Goal: Complete application form: Complete application form

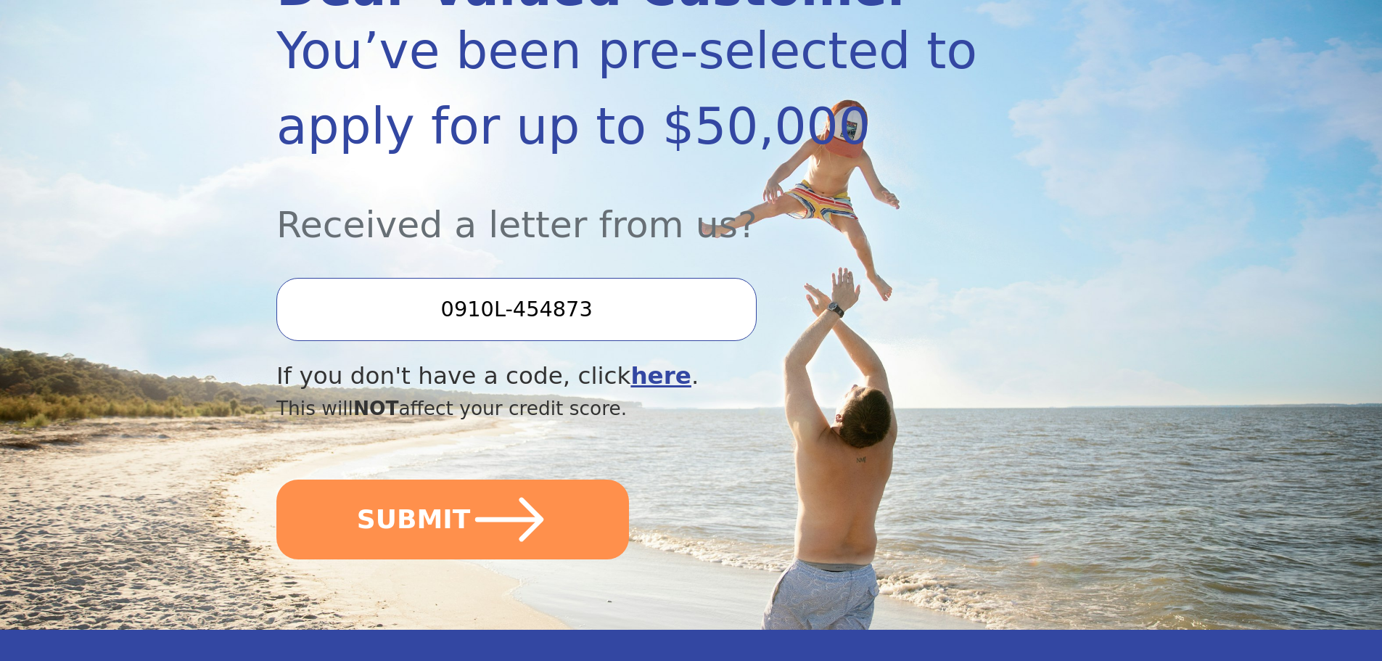
scroll to position [290, 0]
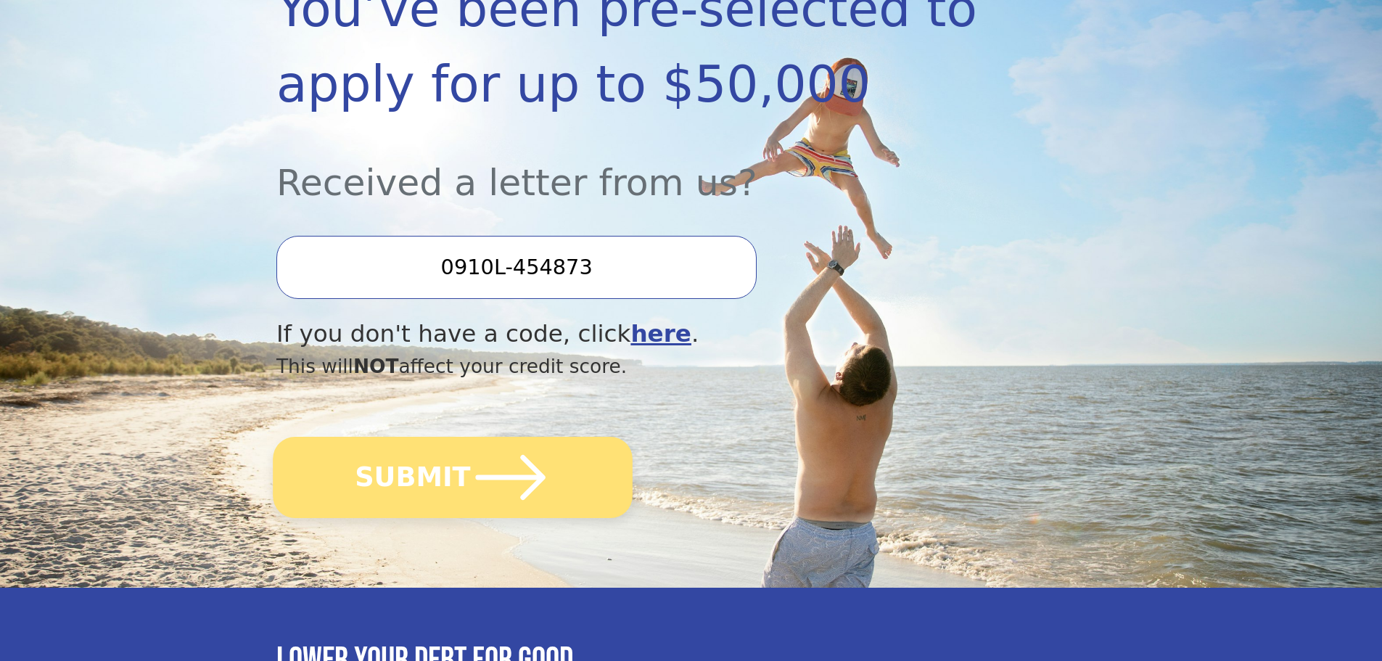
click at [455, 463] on button "SUBMIT" at bounding box center [453, 477] width 360 height 81
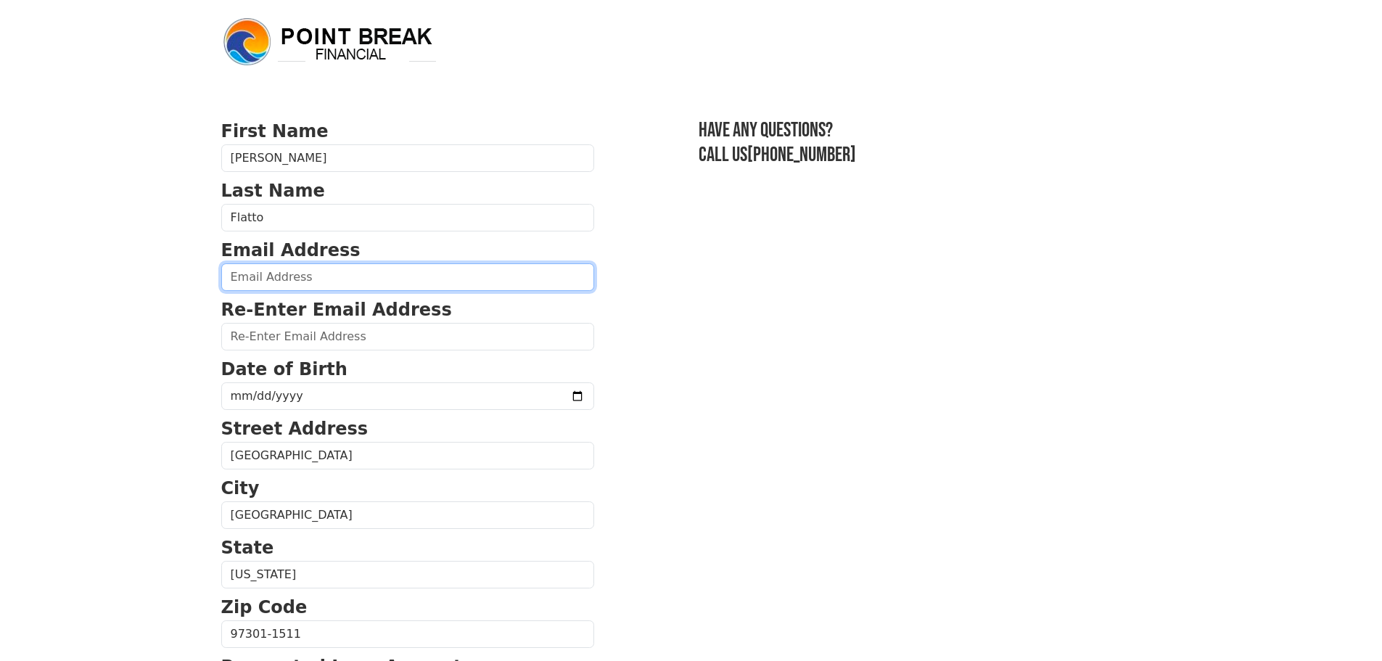
click at [286, 274] on input "email" at bounding box center [407, 277] width 373 height 28
type input "[EMAIL_ADDRESS][DOMAIN_NAME]"
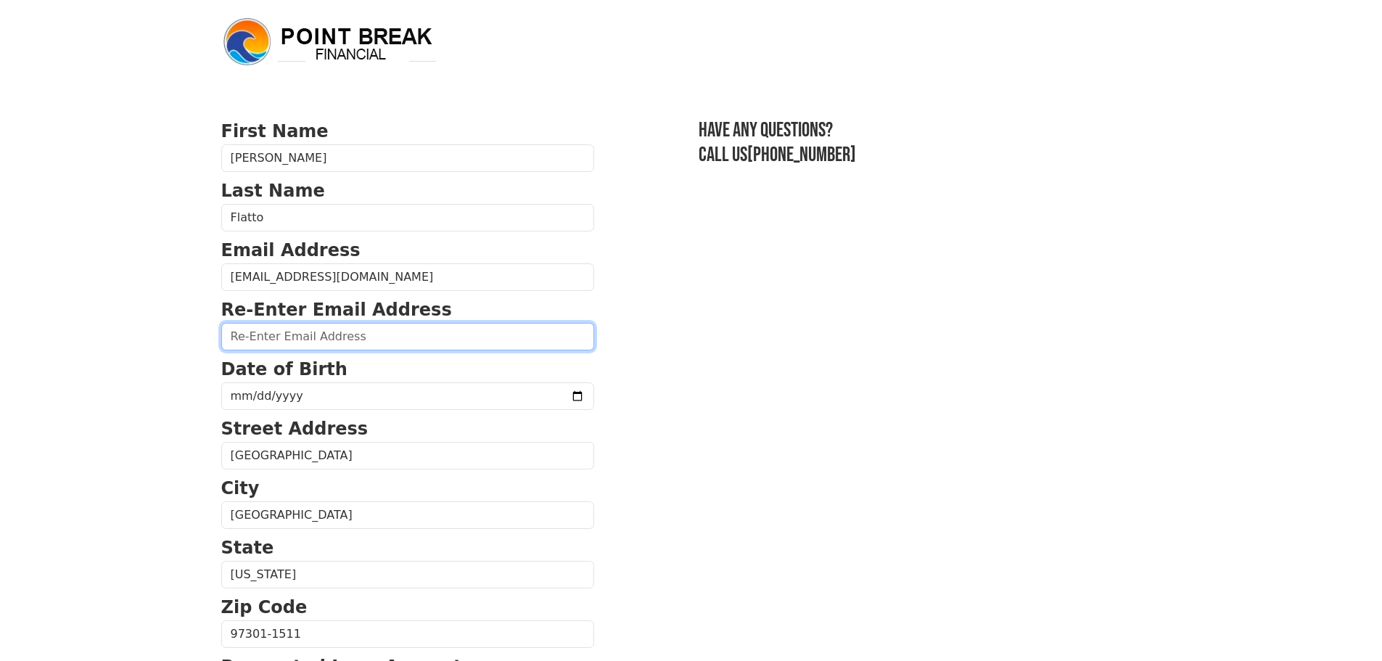
type input "[EMAIL_ADDRESS][DOMAIN_NAME]"
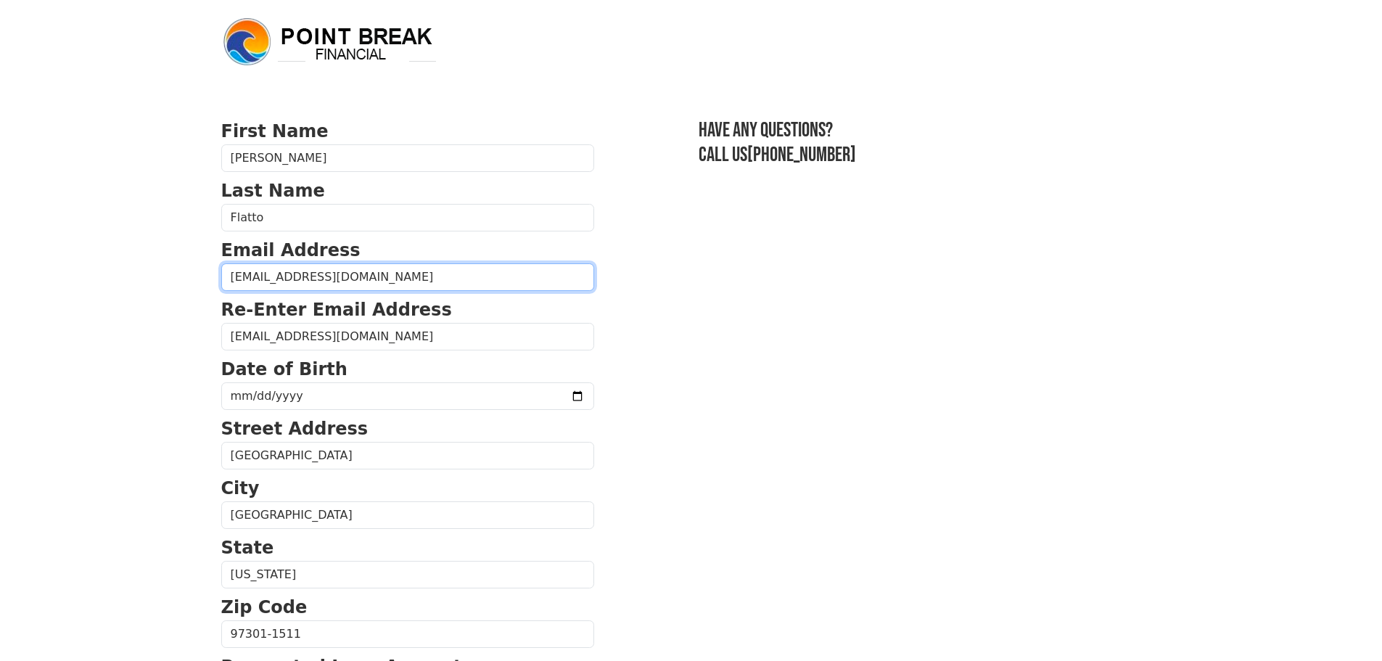
type input "[PHONE_NUMBER]"
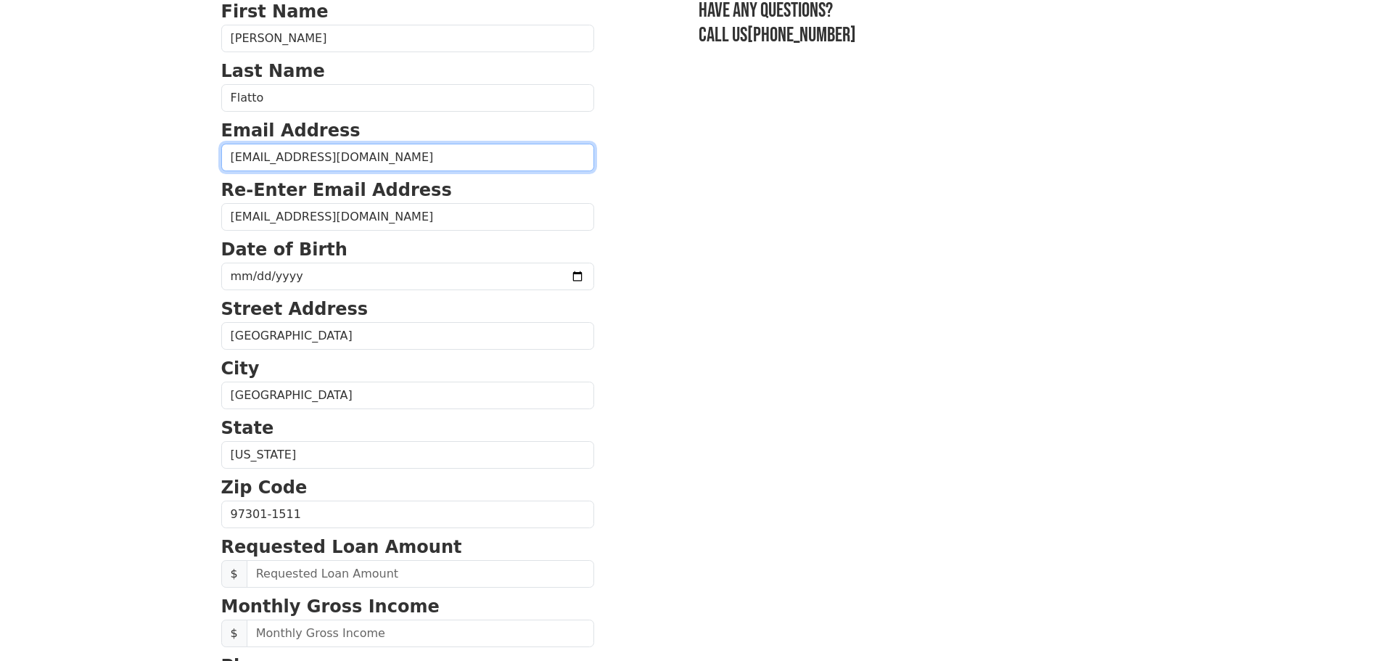
scroll to position [119, 0]
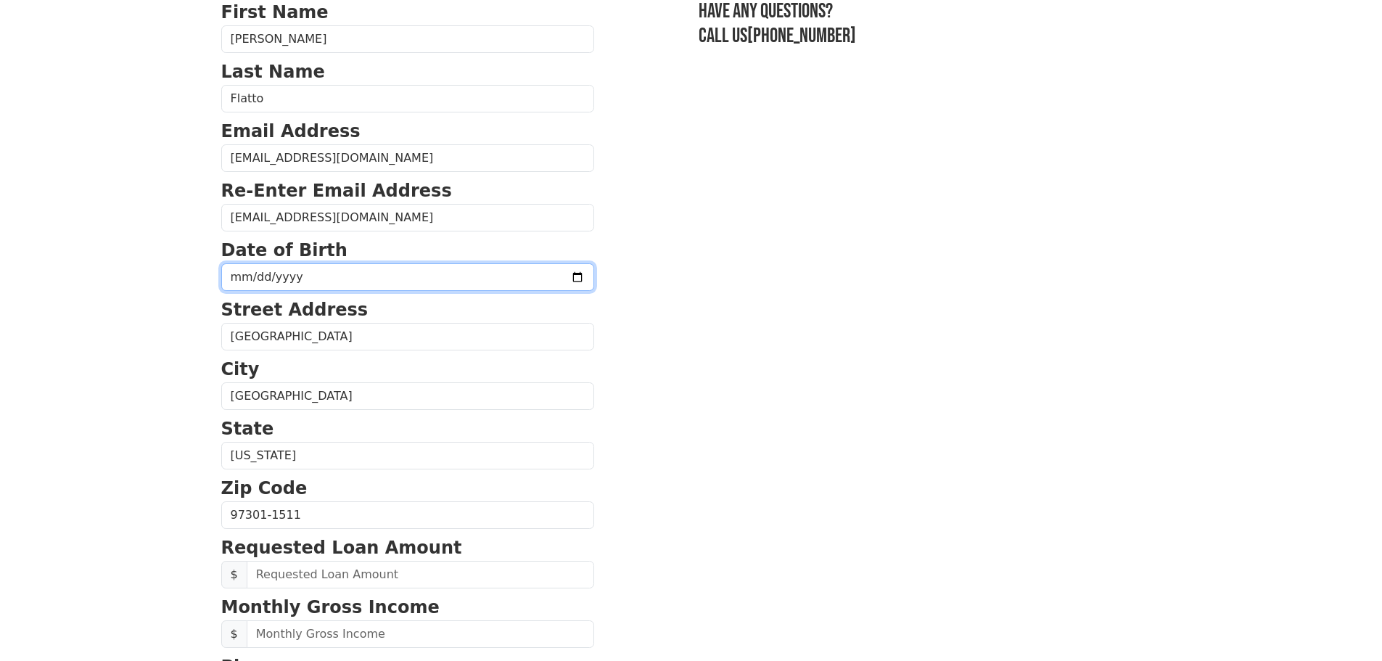
click at [363, 279] on input "date" at bounding box center [407, 277] width 373 height 28
type input "0002-07-04"
click at [366, 278] on input "date" at bounding box center [407, 277] width 373 height 28
click at [687, 262] on section "First Name [PERSON_NAME] Last Name [PERSON_NAME] Email Address [EMAIL_ADDRESS][…" at bounding box center [691, 516] width 940 height 1034
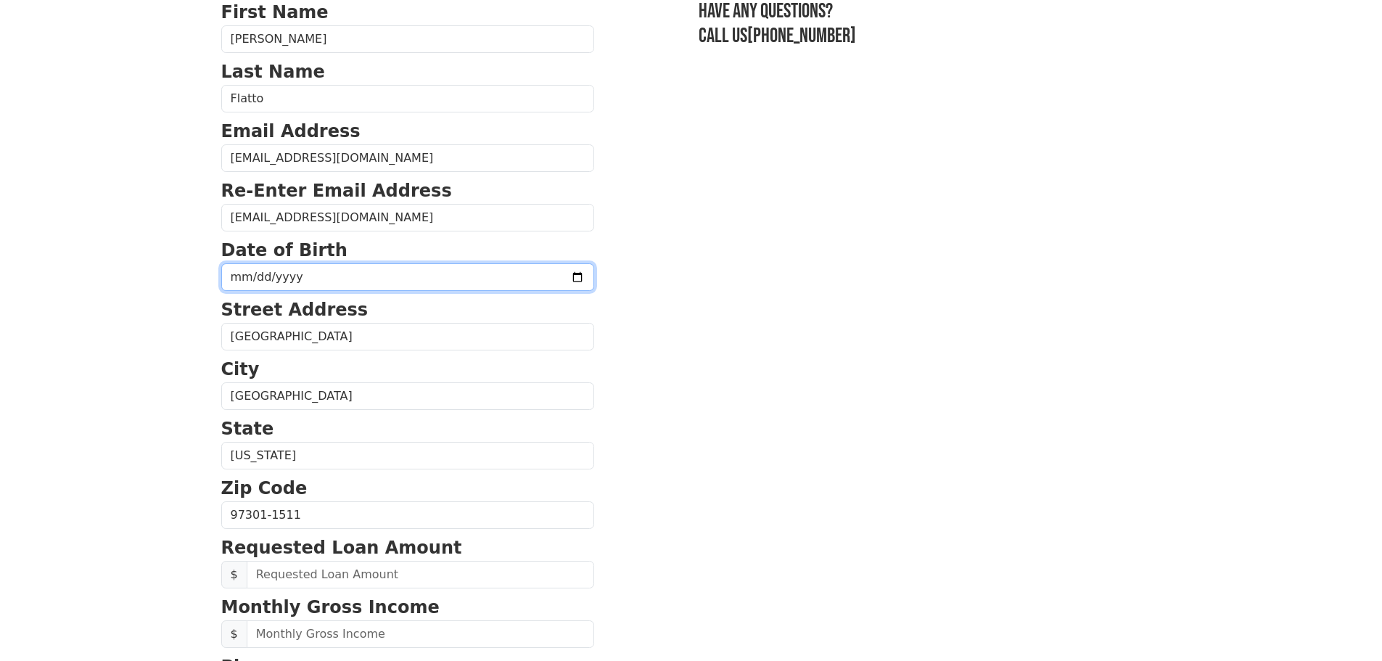
click at [274, 276] on input "date" at bounding box center [407, 277] width 373 height 28
click at [246, 279] on input "date" at bounding box center [407, 277] width 373 height 28
click at [254, 277] on input "date" at bounding box center [407, 277] width 373 height 28
type input "[DATE]"
click at [672, 366] on section "First Name [PERSON_NAME] Last Name [PERSON_NAME] Email Address [EMAIL_ADDRESS][…" at bounding box center [691, 516] width 940 height 1034
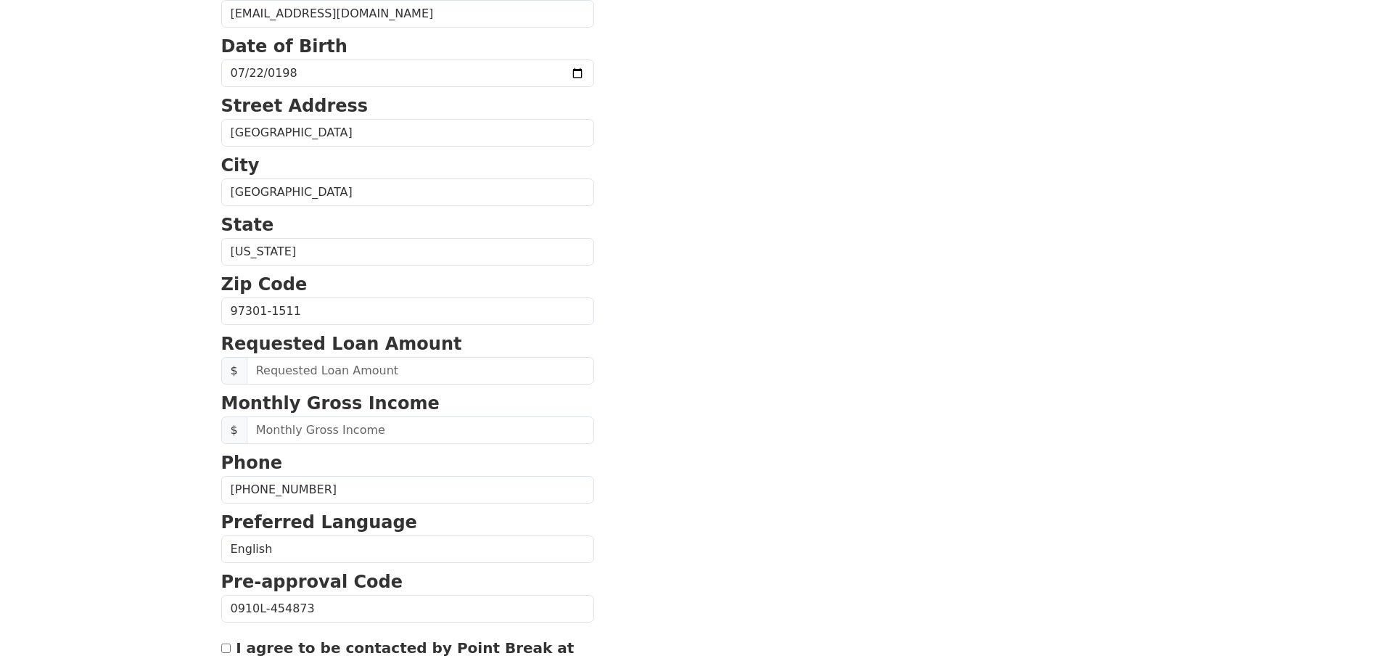
scroll to position [337, 0]
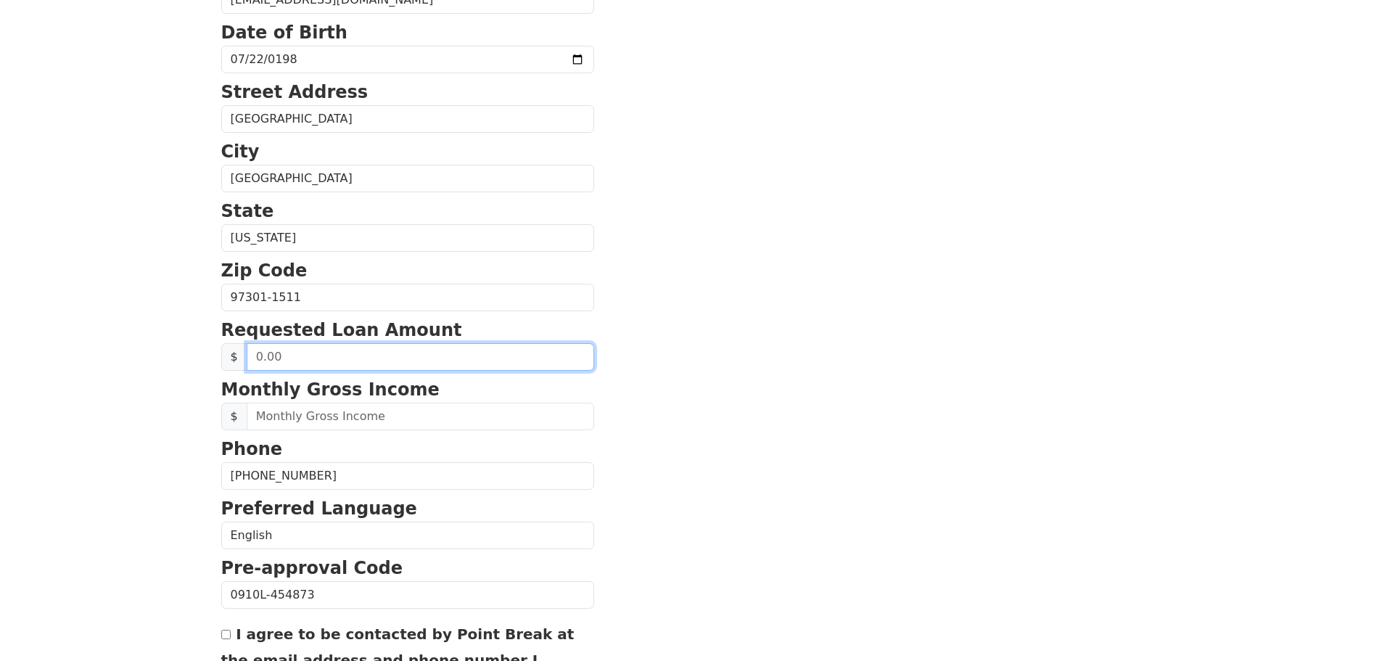
drag, startPoint x: 392, startPoint y: 361, endPoint x: 424, endPoint y: 358, distance: 32.8
click at [392, 361] on input "text" at bounding box center [420, 357] width 347 height 28
type input "26,000.00"
click at [825, 352] on section "First Name [PERSON_NAME] Last Name [PERSON_NAME] Email Address [EMAIL_ADDRESS][…" at bounding box center [691, 299] width 940 height 1034
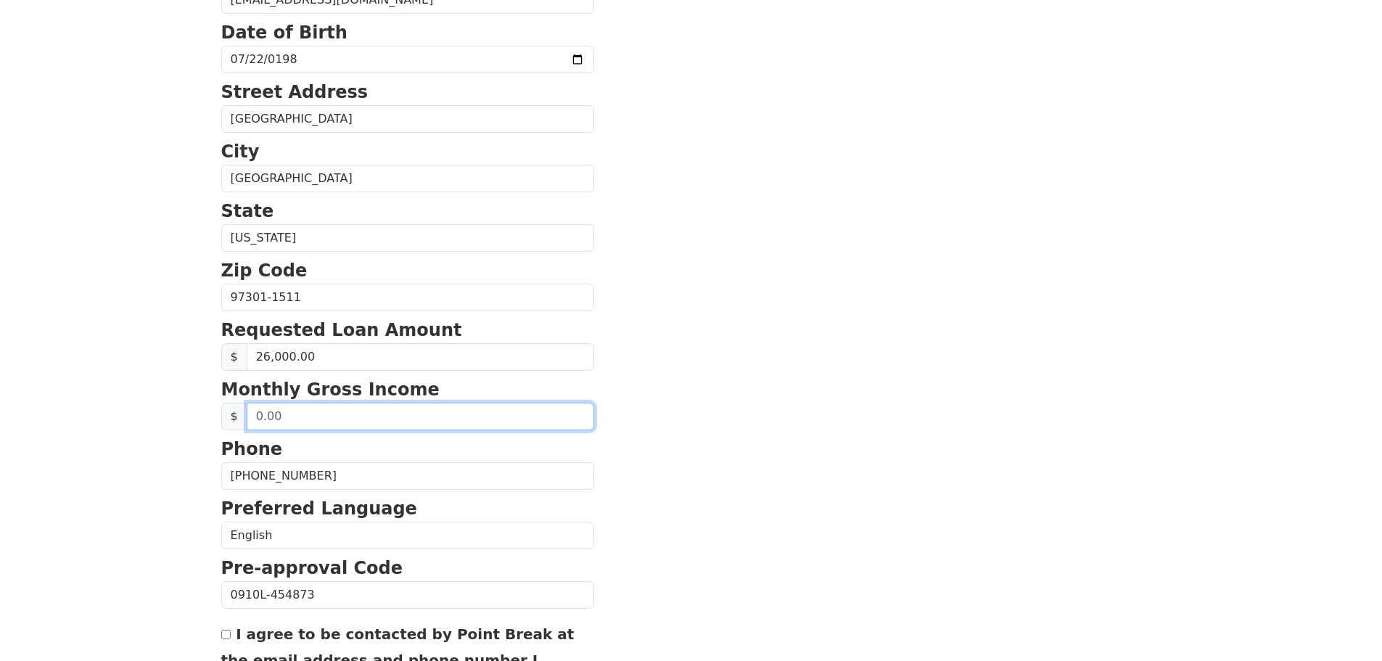
click at [371, 423] on input "text" at bounding box center [420, 417] width 347 height 28
paste input "9,510.29"
type input "9,510.29"
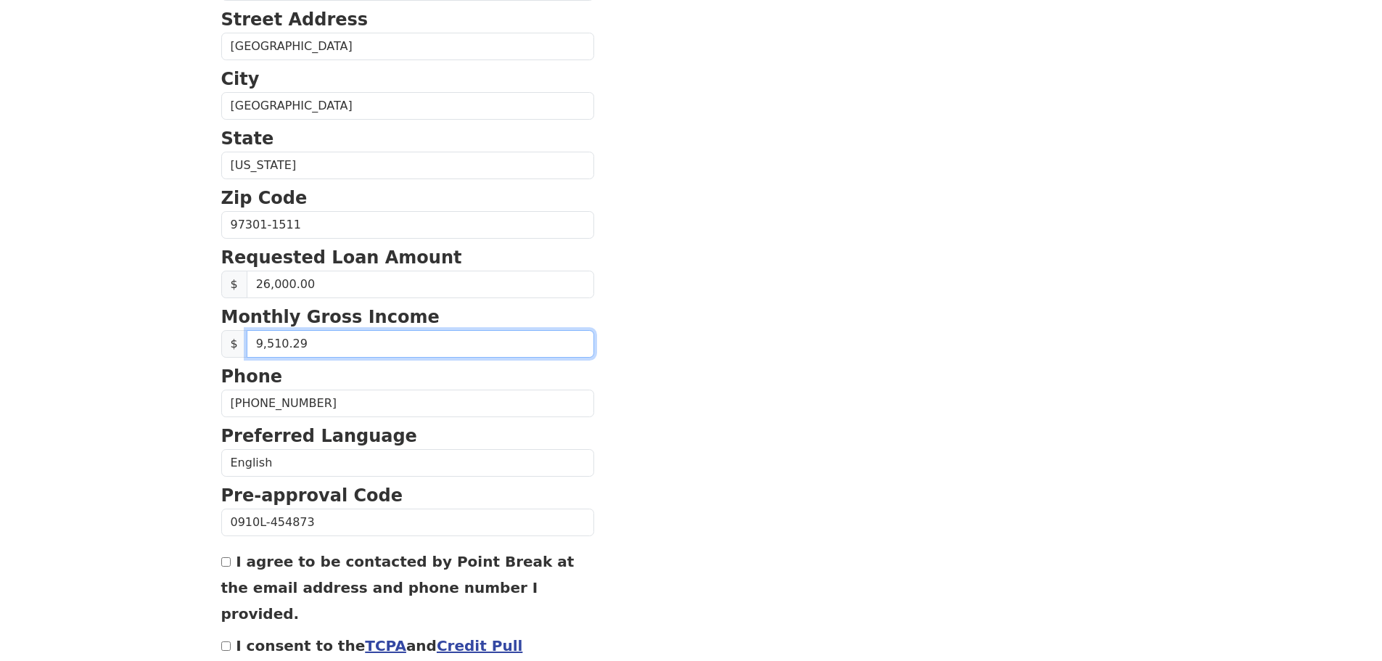
scroll to position [482, 0]
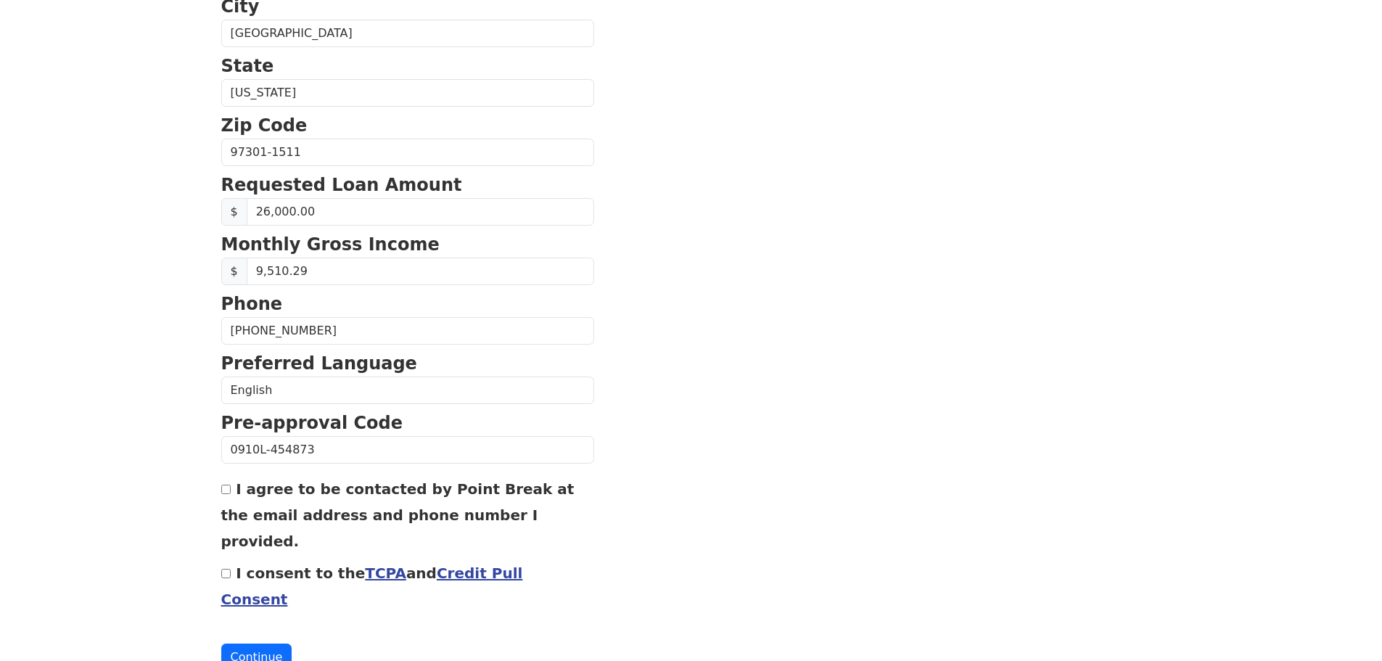
click at [238, 490] on label "I agree to be contacted by Point Break at the email address and phone number I …" at bounding box center [397, 515] width 353 height 70
click at [231, 490] on input "I agree to be contacted by Point Break at the email address and phone number I …" at bounding box center [225, 489] width 9 height 9
checkbox input "true"
click at [231, 559] on div "I consent to the TCPA and Credit Pull Consent" at bounding box center [407, 585] width 373 height 52
click at [226, 569] on input "I consent to the TCPA and Credit Pull Consent" at bounding box center [225, 573] width 9 height 9
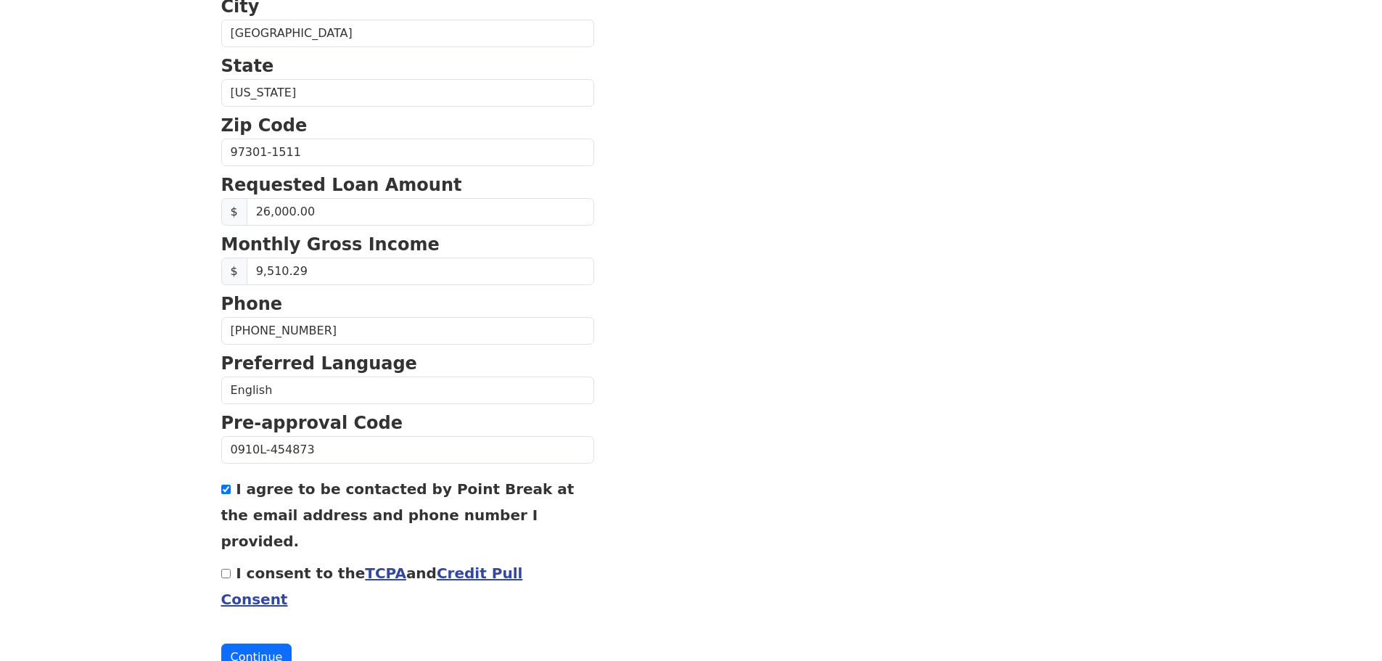
checkbox input "true"
click at [265, 643] on button "Continue" at bounding box center [256, 657] width 71 height 28
